Goal: Use online tool/utility: Utilize a website feature to perform a specific function

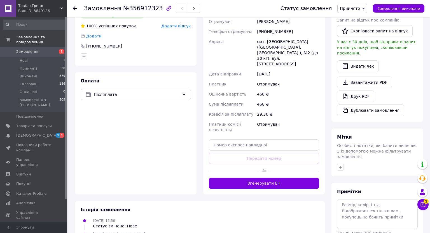
scroll to position [149, 0]
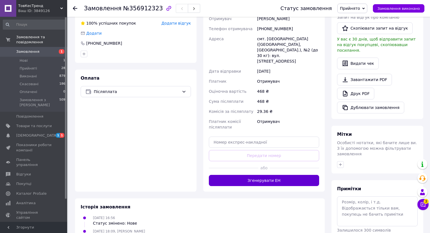
click at [266, 175] on button "Згенерувати ЕН" at bounding box center [264, 180] width 110 height 11
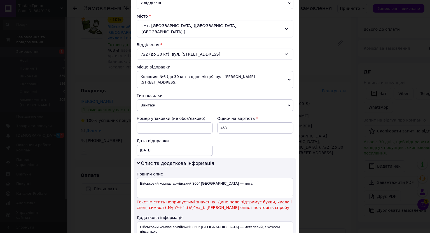
scroll to position [142, 0]
click at [256, 178] on textarea "Військовий компас армійський 360° [GEOGRAPHIC_DATA] — мета..." at bounding box center [215, 188] width 157 height 20
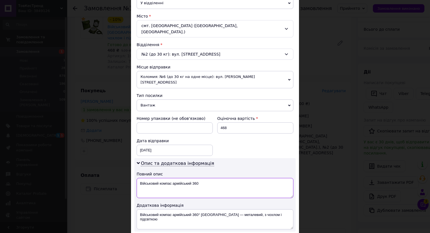
scroll to position [256, 0]
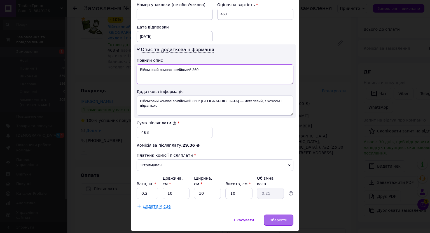
type textarea "Військовий компас армійський 360"
click at [284, 215] on div "Зберегти" at bounding box center [278, 220] width 29 height 11
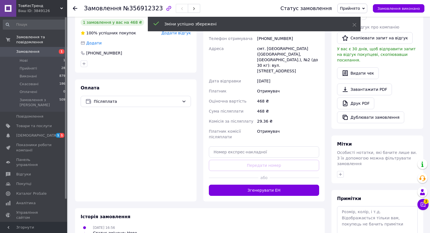
scroll to position [197, 0]
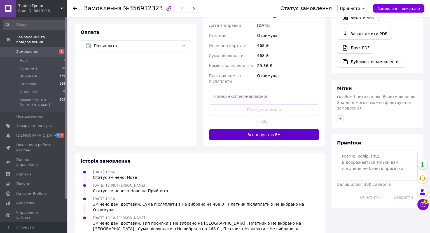
click at [283, 129] on button "Згенерувати ЕН" at bounding box center [264, 134] width 110 height 11
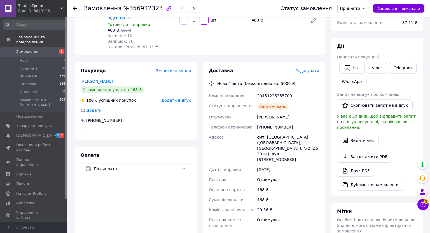
scroll to position [74, 0]
click at [292, 91] on div "20451225355700" at bounding box center [288, 96] width 64 height 10
copy div "20451225355700"
